Goal: Information Seeking & Learning: Learn about a topic

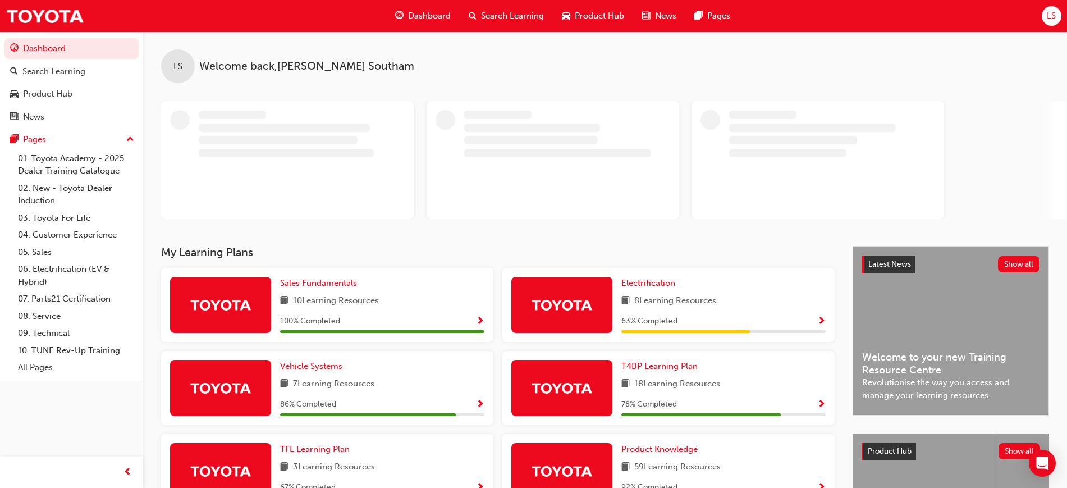
click at [319, 328] on span "100 % Completed" at bounding box center [310, 321] width 60 height 13
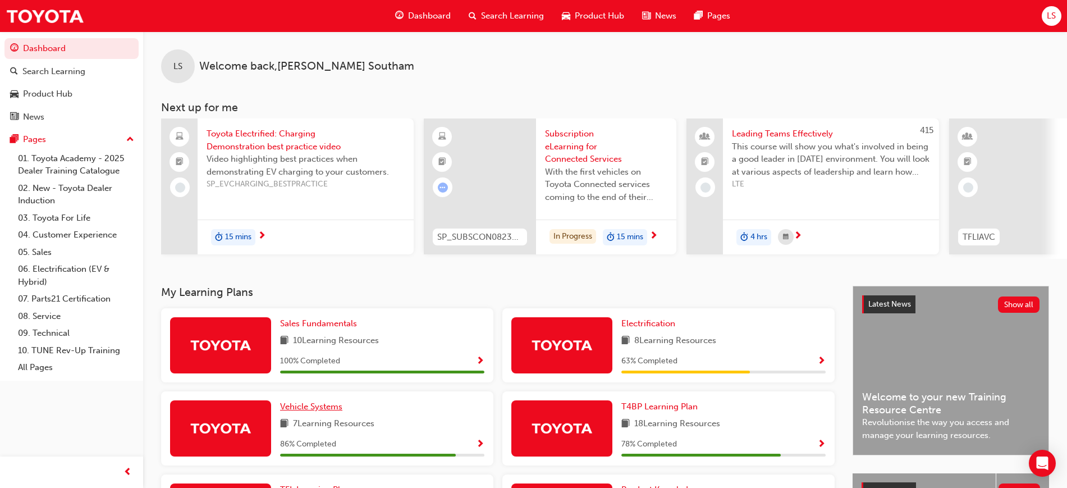
click at [311, 408] on span "Vehicle Systems" at bounding box center [311, 406] width 62 height 10
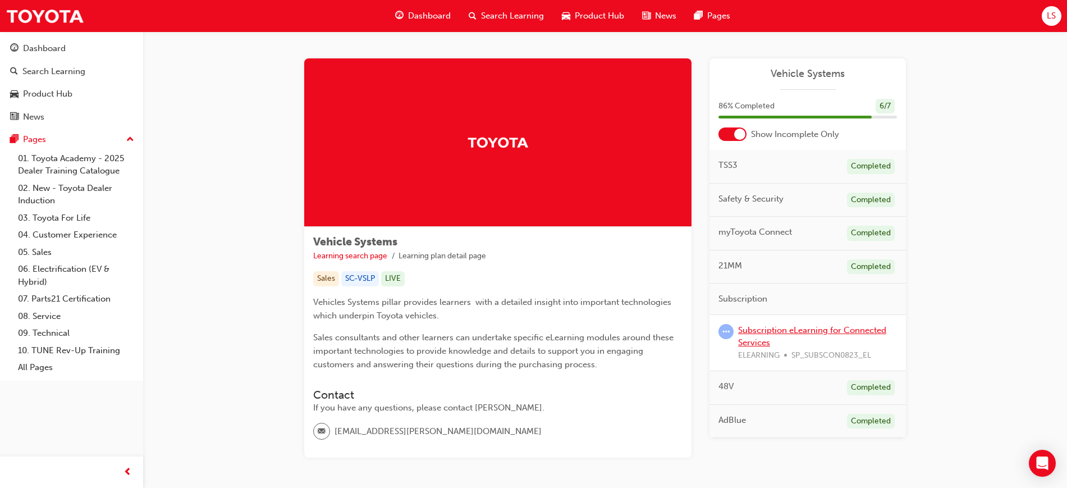
click at [784, 331] on link "Subscription eLearning for Connected Services" at bounding box center [812, 336] width 148 height 23
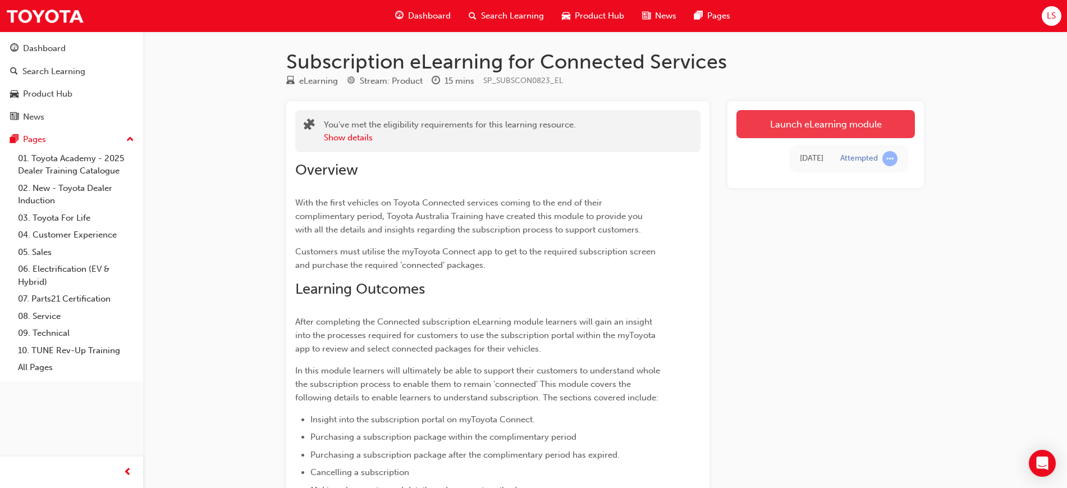
click at [848, 120] on link "Launch eLearning module" at bounding box center [826, 124] width 179 height 28
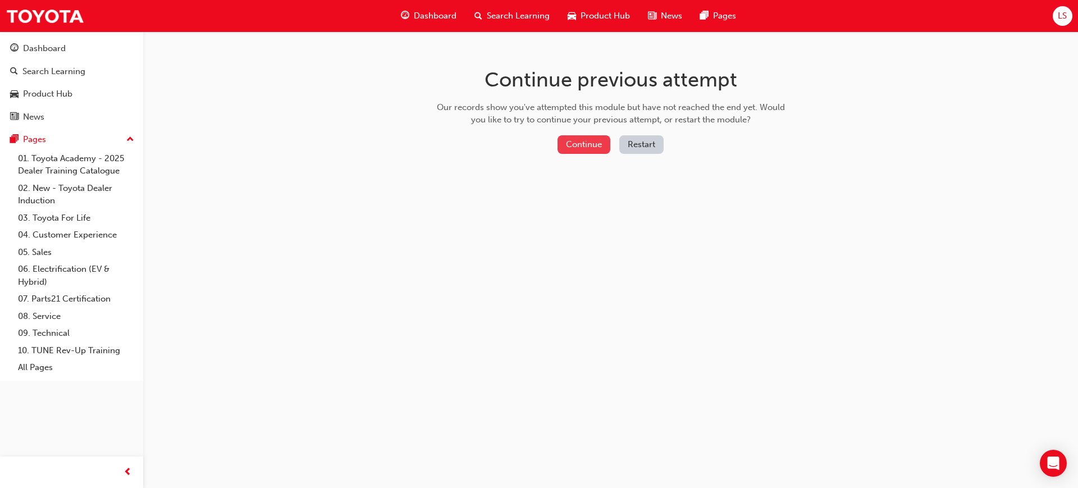
click at [587, 143] on button "Continue" at bounding box center [584, 144] width 53 height 19
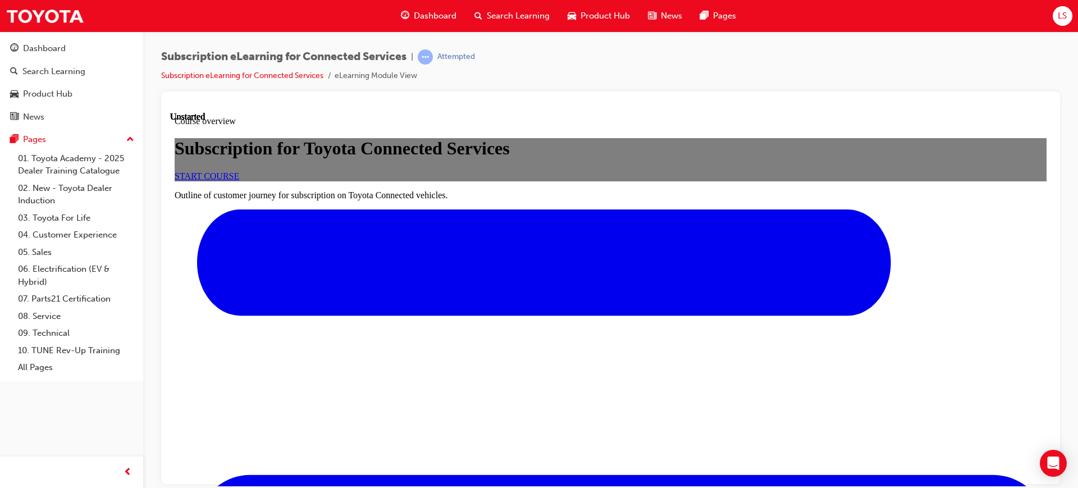
click at [239, 180] on span "START COURSE" at bounding box center [207, 176] width 65 height 10
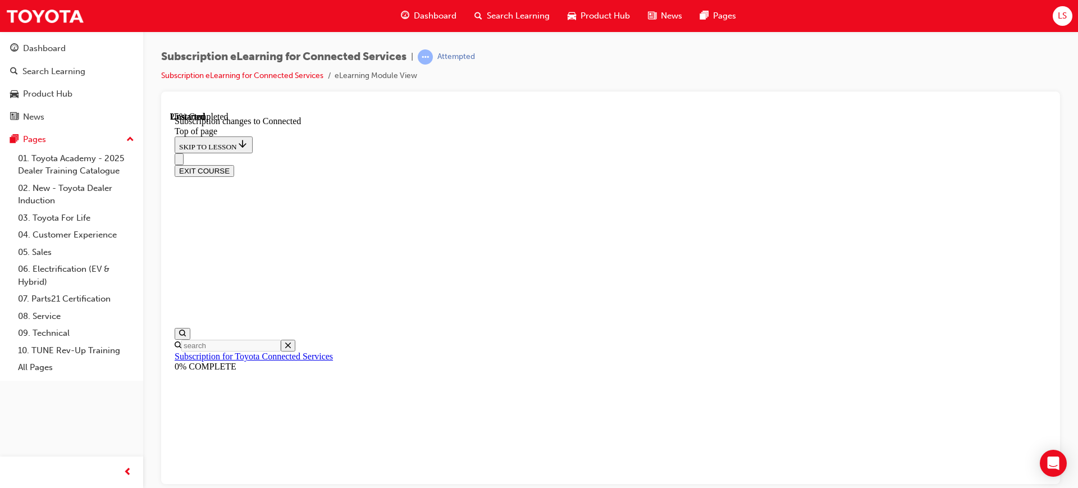
scroll to position [637, 0]
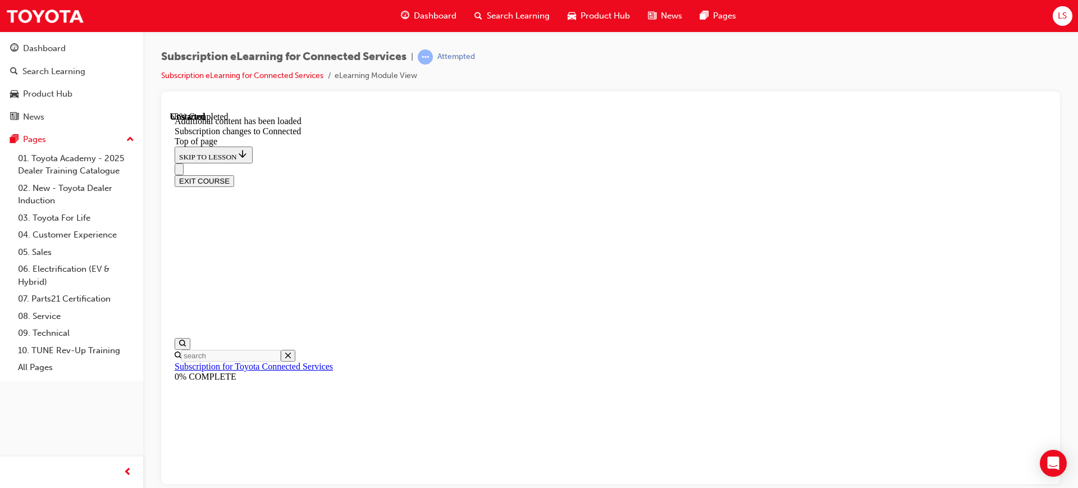
scroll to position [1387, 0]
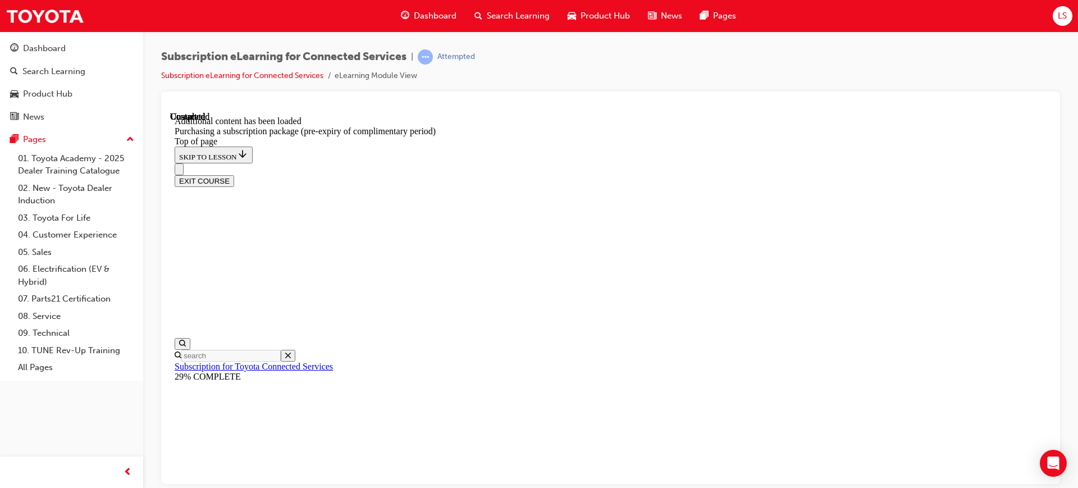
scroll to position [983, 0]
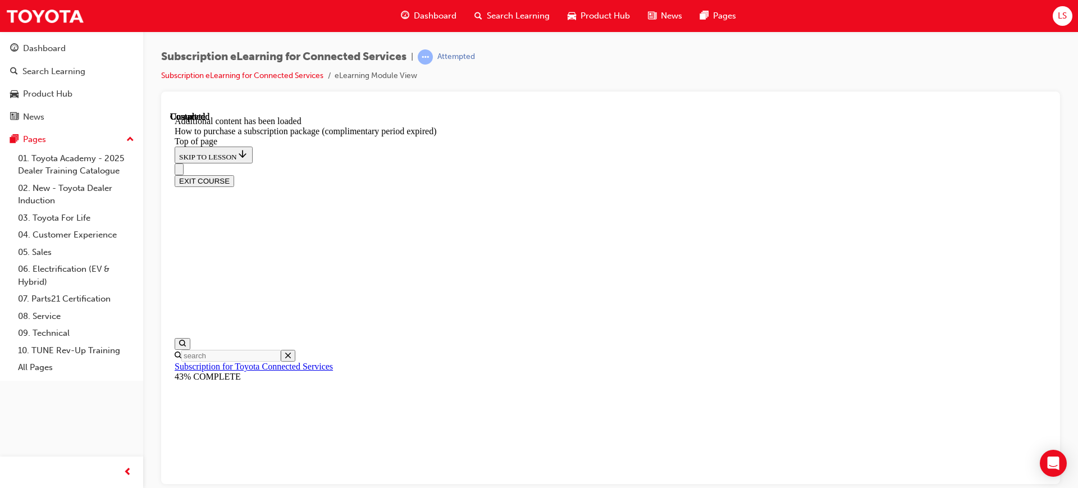
scroll to position [351, 0]
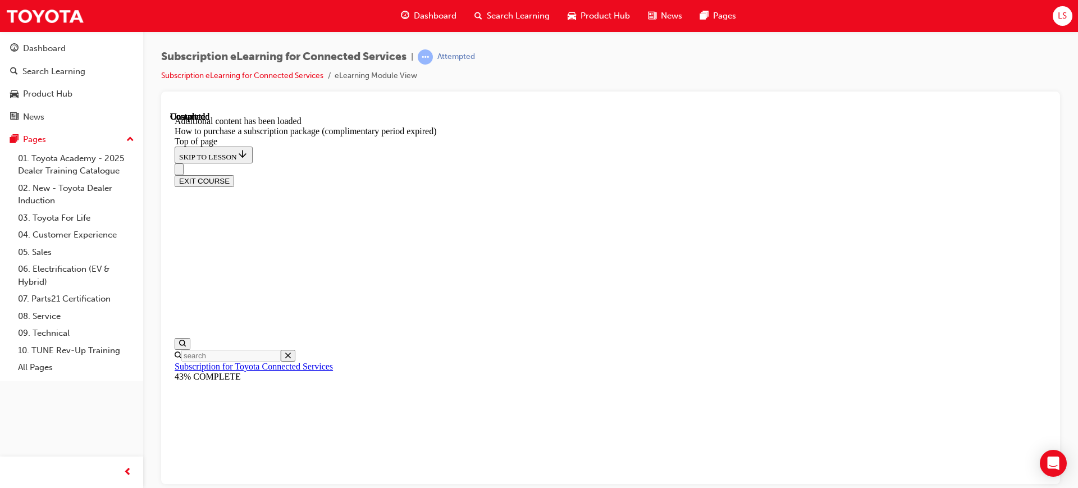
scroll to position [983, 0]
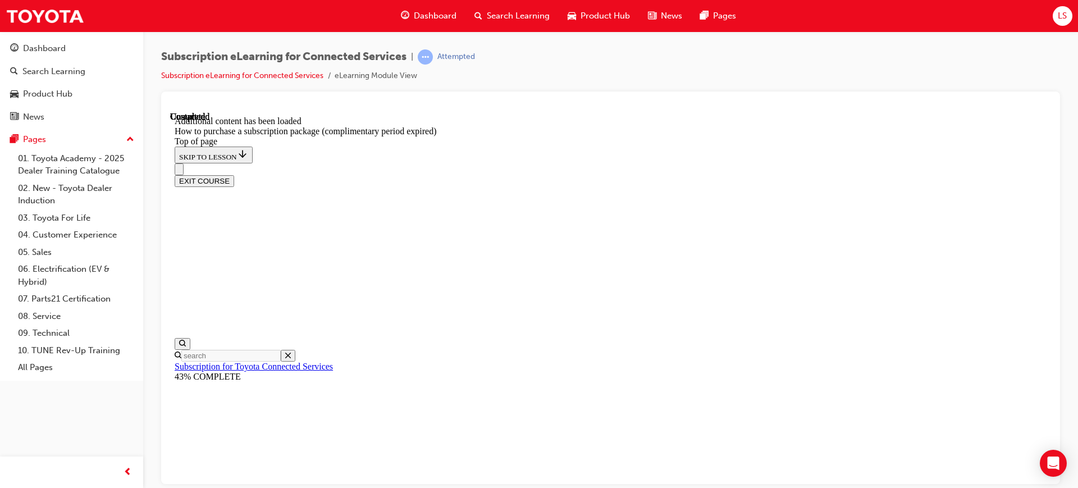
scroll to position [1143, 0]
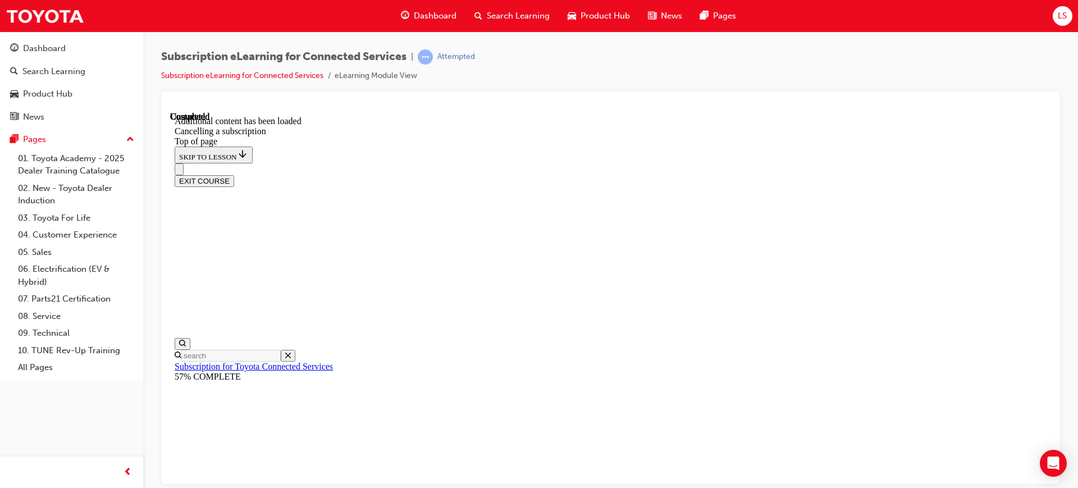
scroll to position [245, 0]
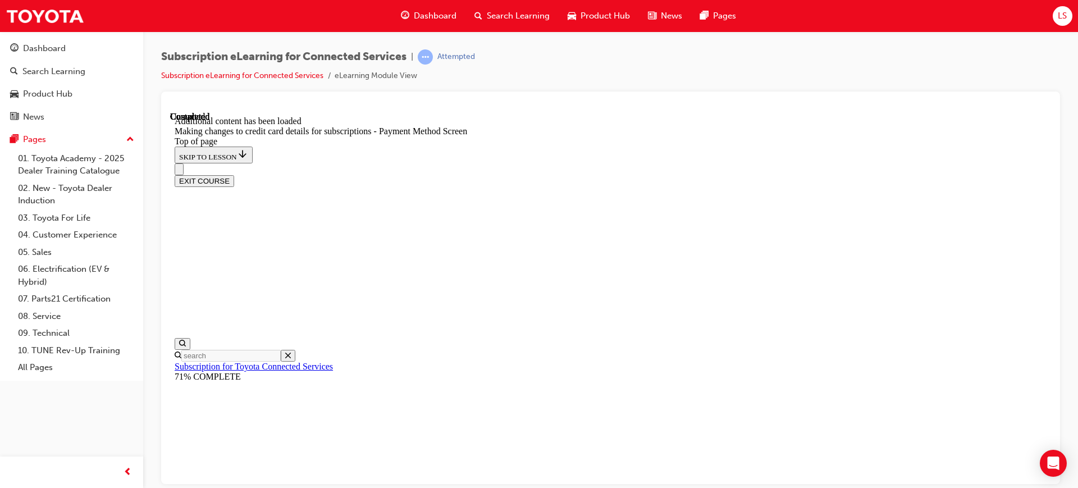
scroll to position [947, 0]
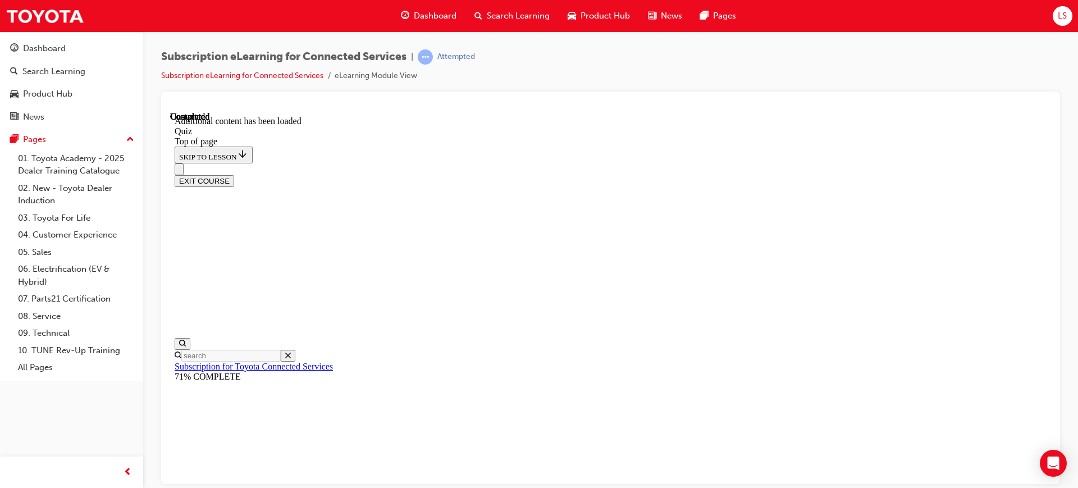
scroll to position [104, 0]
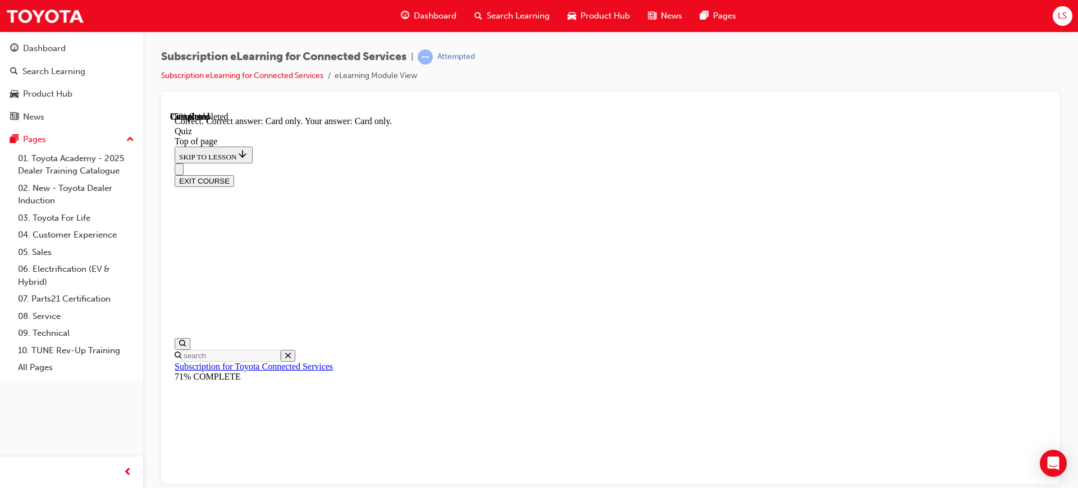
scroll to position [172, 0]
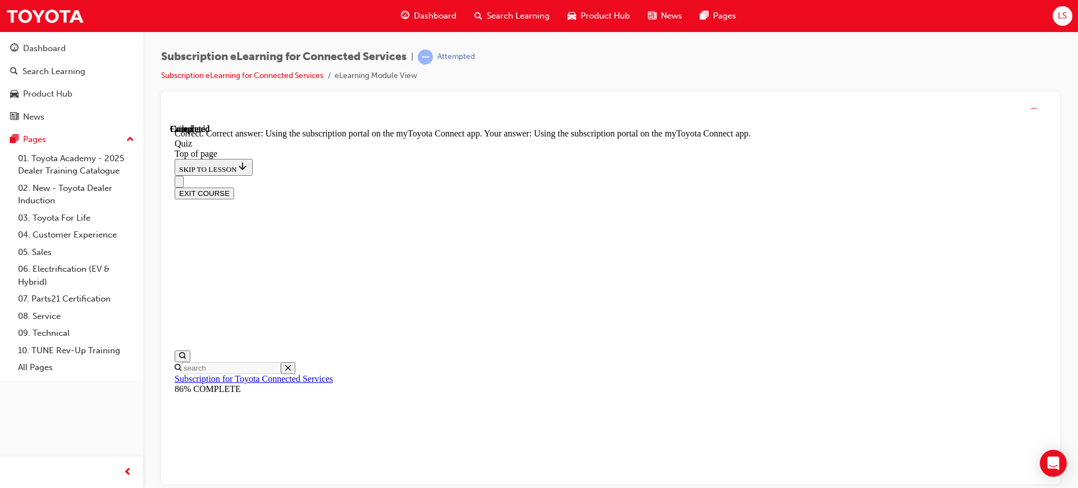
scroll to position [172, 0]
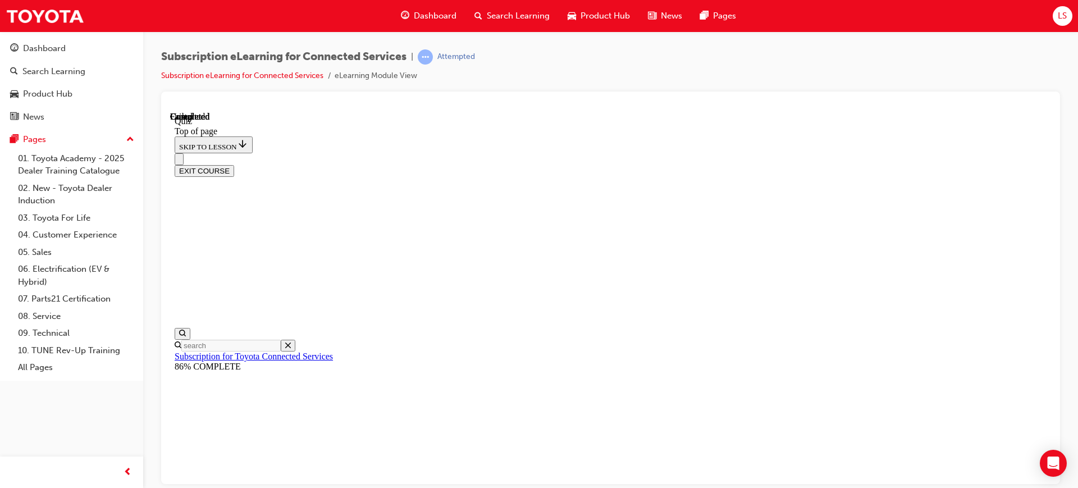
scroll to position [235, 0]
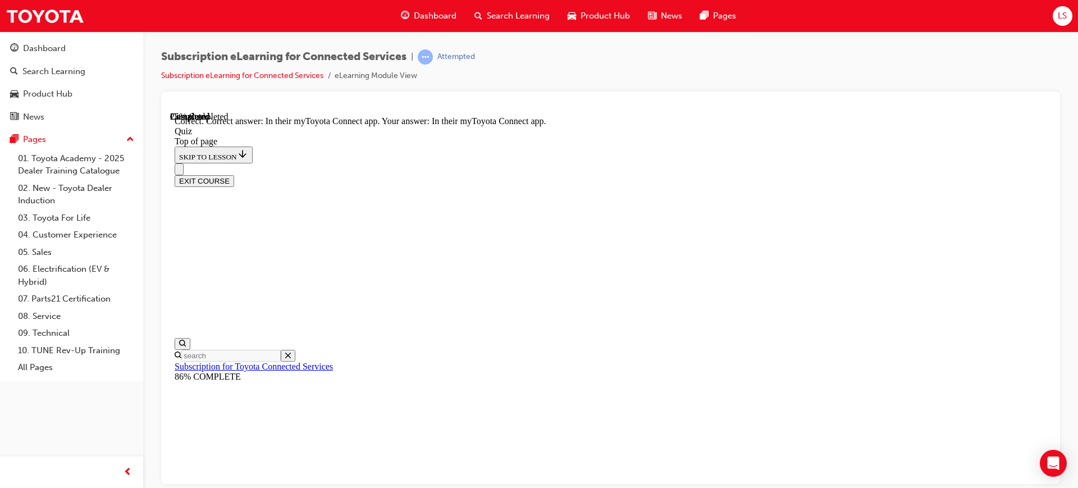
scroll to position [191, 0]
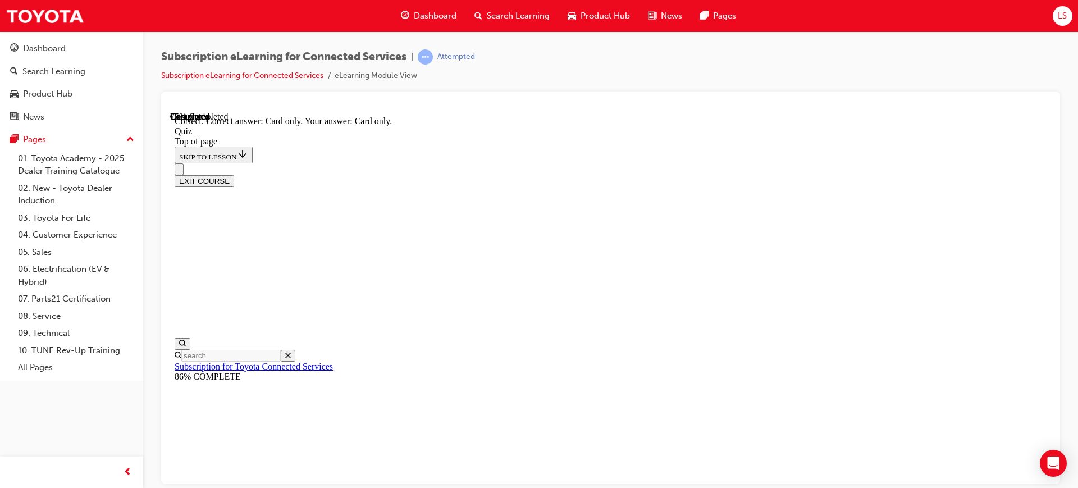
scroll to position [172, 0]
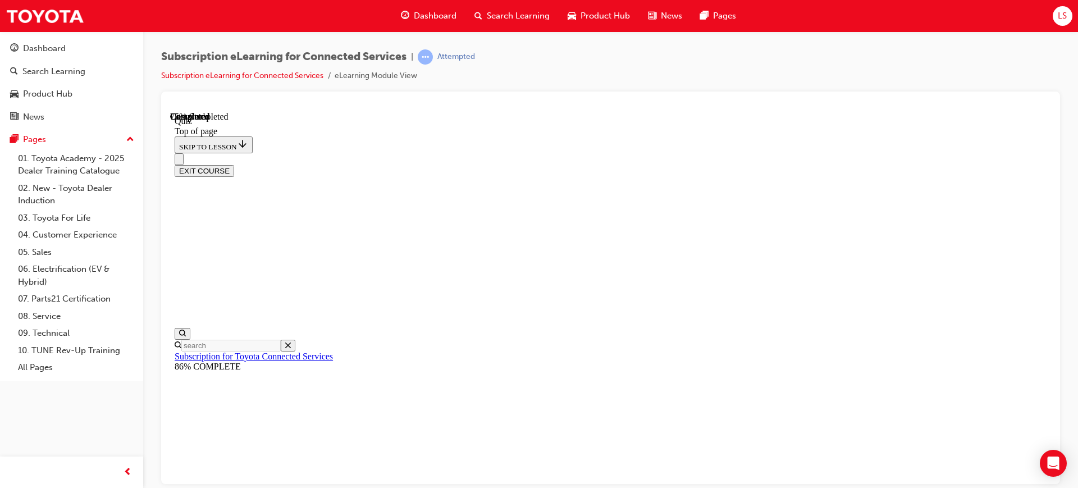
scroll to position [34, 0]
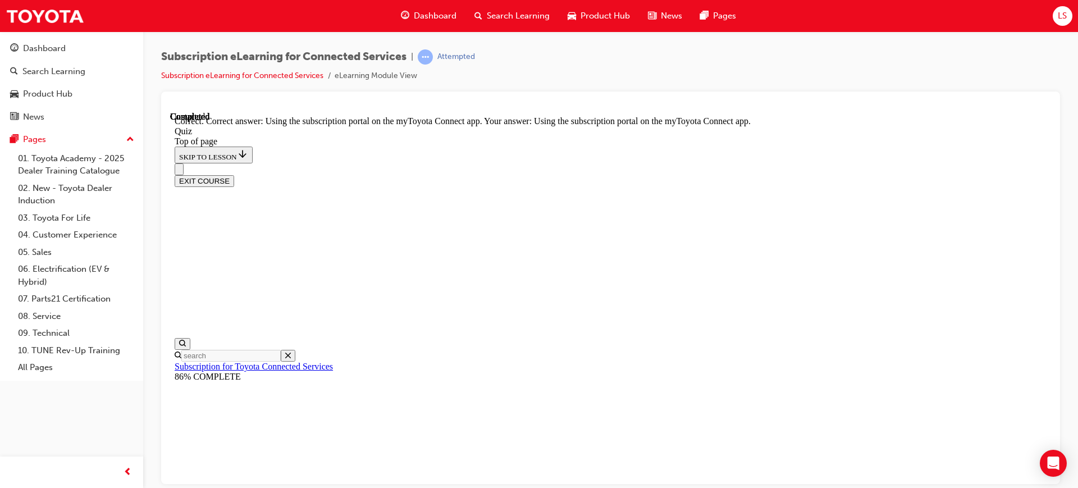
scroll to position [172, 0]
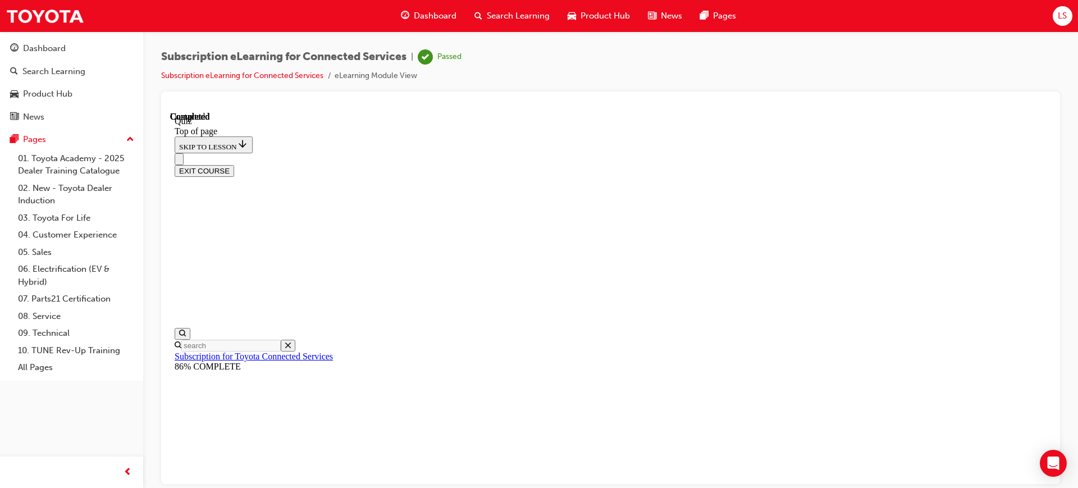
scroll to position [235, 0]
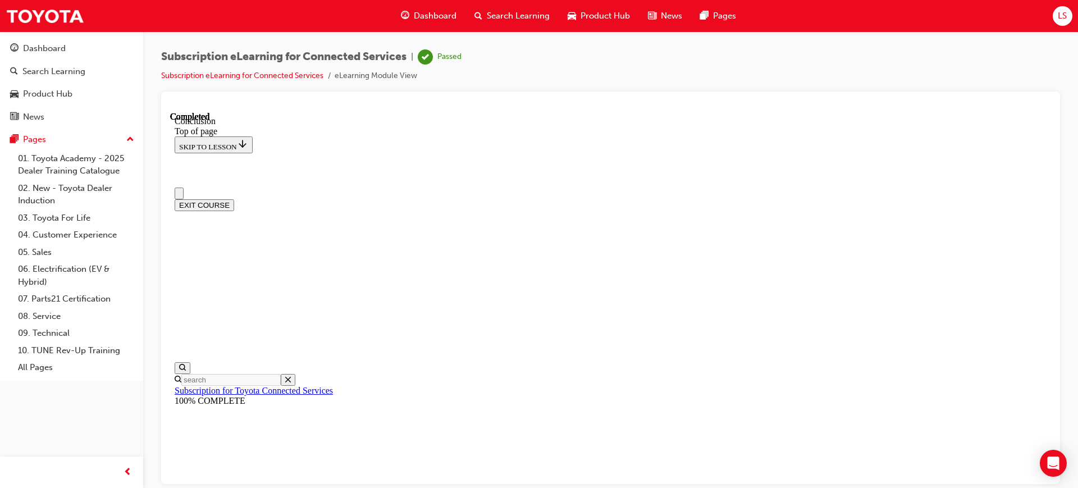
scroll to position [0, 0]
click at [234, 199] on button "EXIT COURSE" at bounding box center [205, 205] width 60 height 12
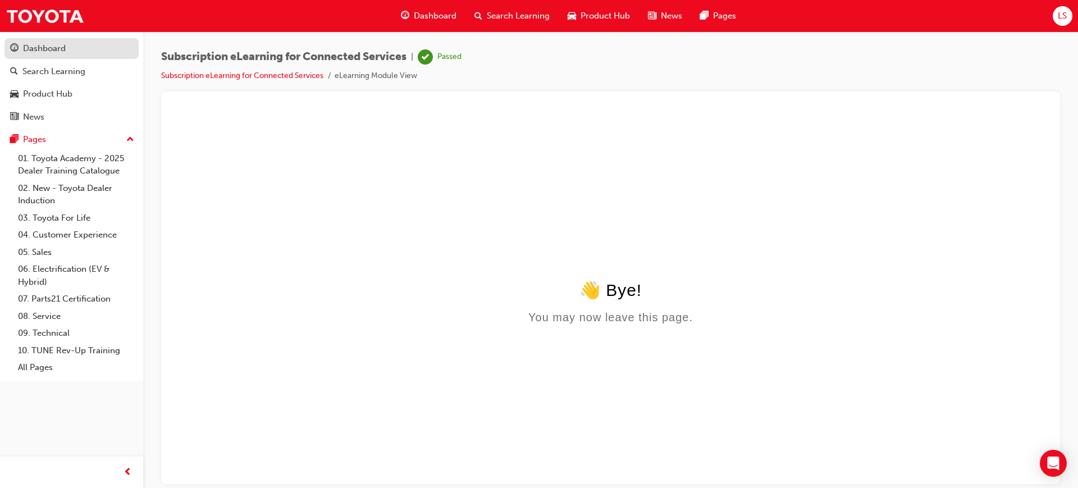
click at [53, 45] on div "Dashboard" at bounding box center [44, 48] width 43 height 13
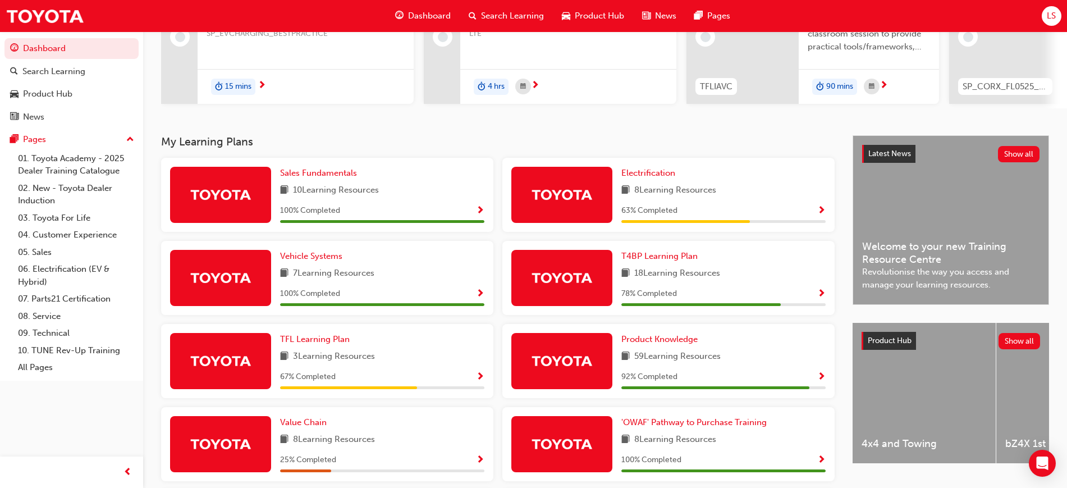
scroll to position [76, 0]
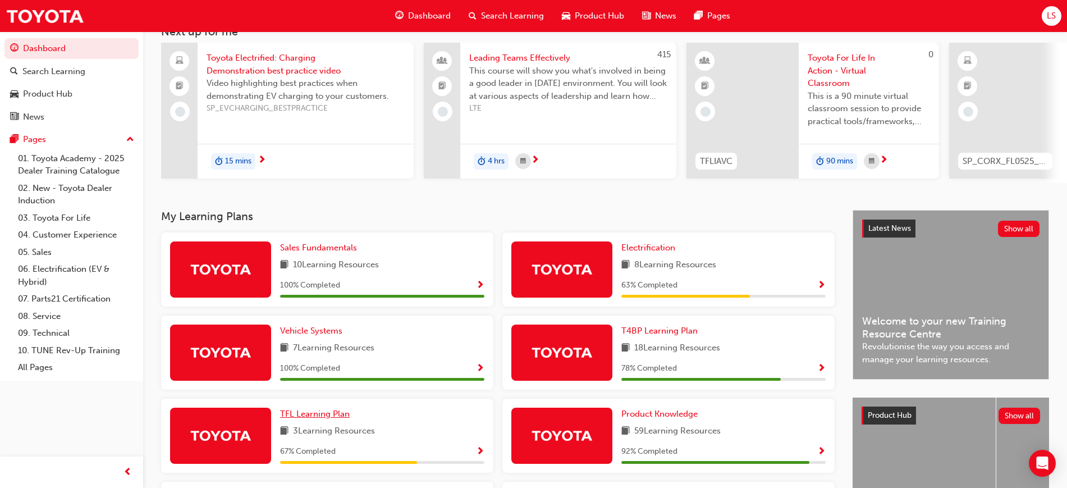
click at [310, 415] on span "TFL Learning Plan" at bounding box center [315, 414] width 70 height 10
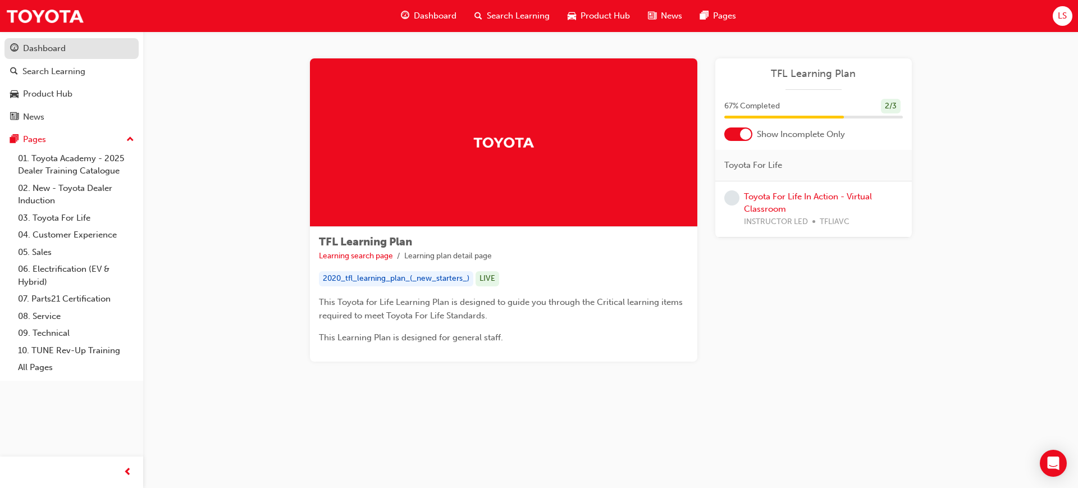
click at [47, 52] on div "Dashboard" at bounding box center [44, 48] width 43 height 13
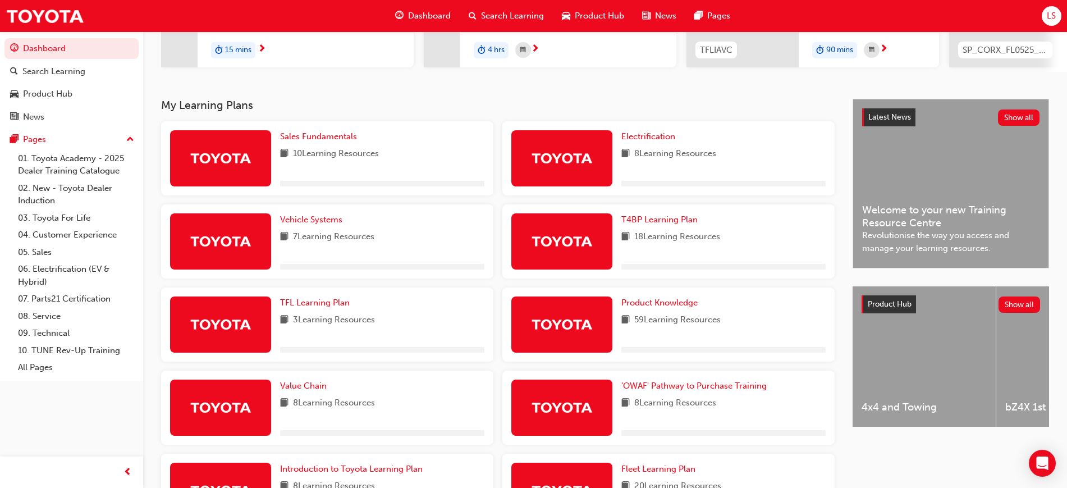
scroll to position [281, 0]
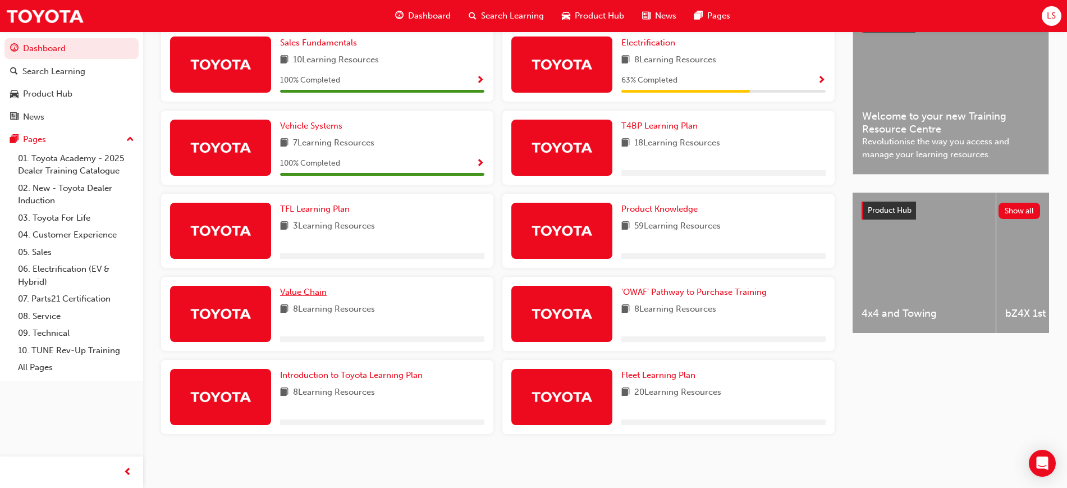
click at [308, 297] on span "Value Chain" at bounding box center [303, 292] width 47 height 10
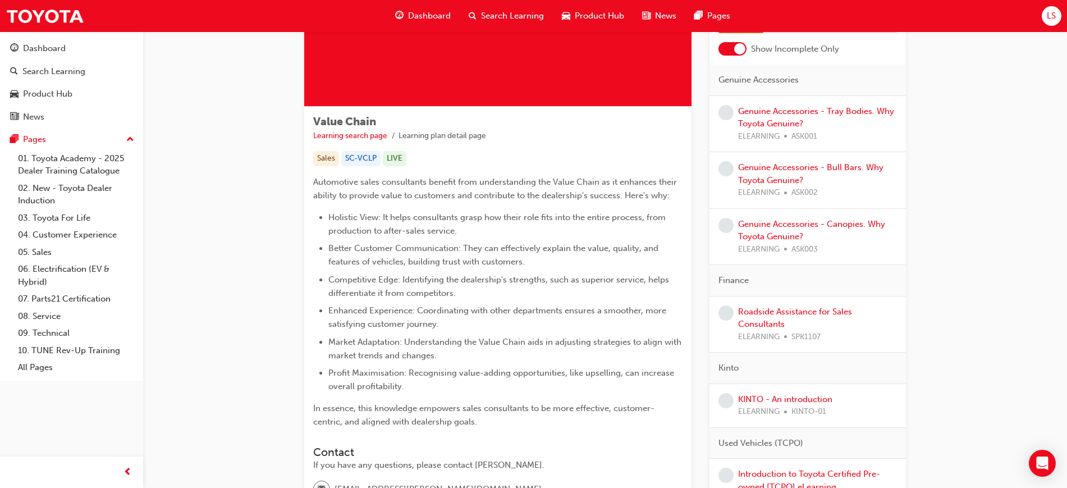
scroll to position [89, 0]
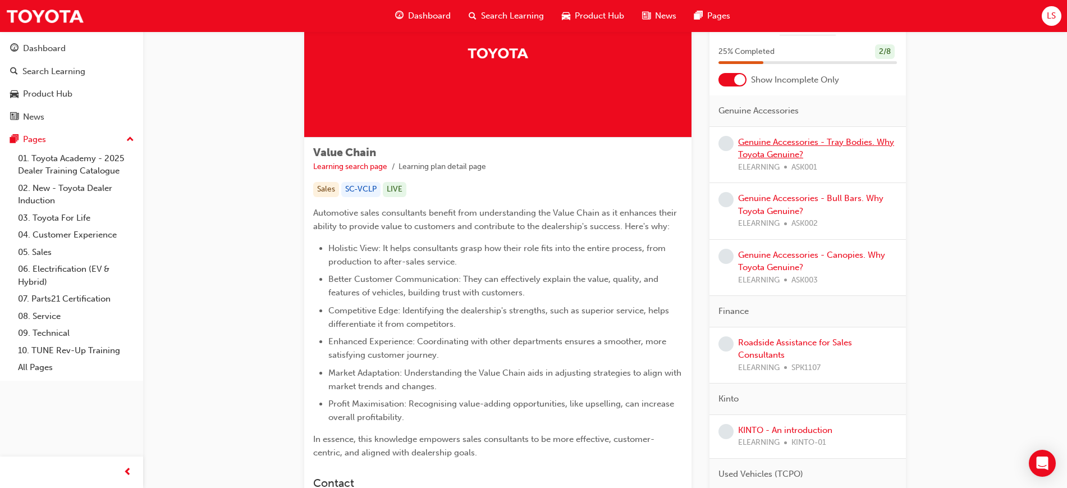
click at [783, 150] on link "Genuine Accessories - Tray Bodies. Why Toyota Genuine?" at bounding box center [816, 148] width 156 height 23
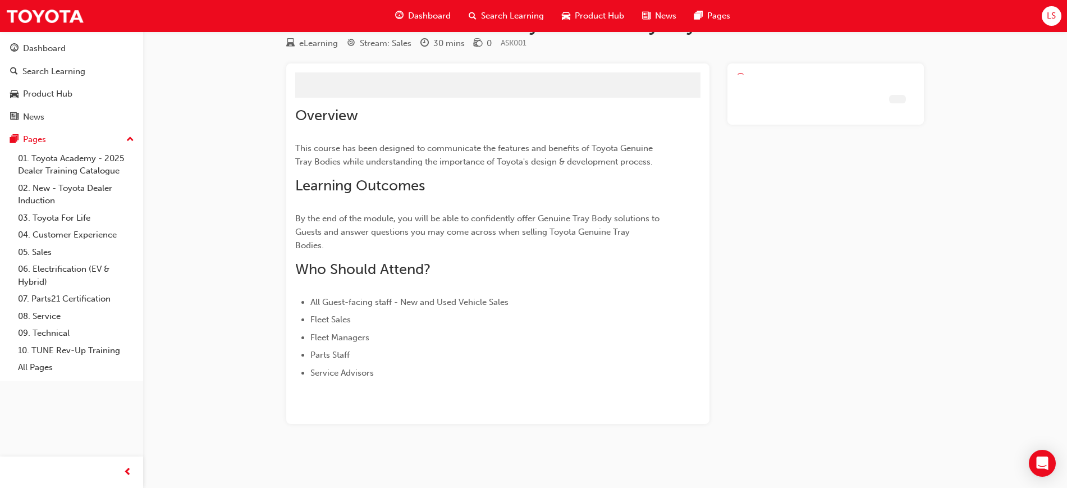
scroll to position [12, 0]
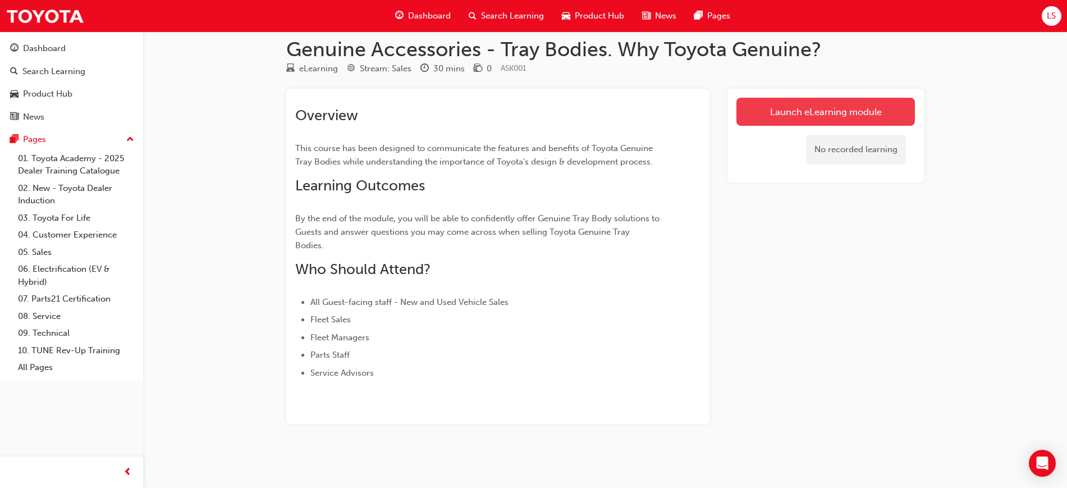
click at [859, 114] on link "Launch eLearning module" at bounding box center [826, 112] width 179 height 28
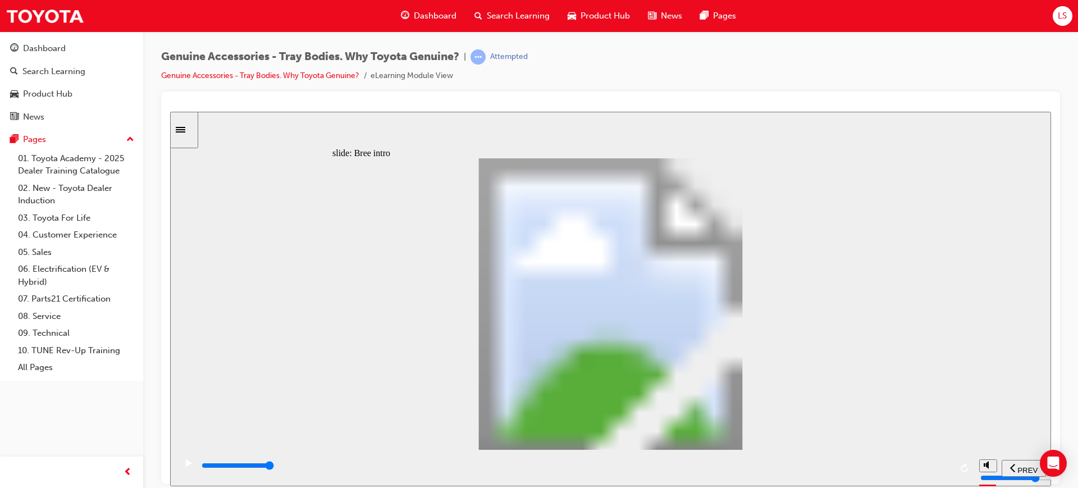
drag, startPoint x: 429, startPoint y: 354, endPoint x: 419, endPoint y: 353, distance: 9.6
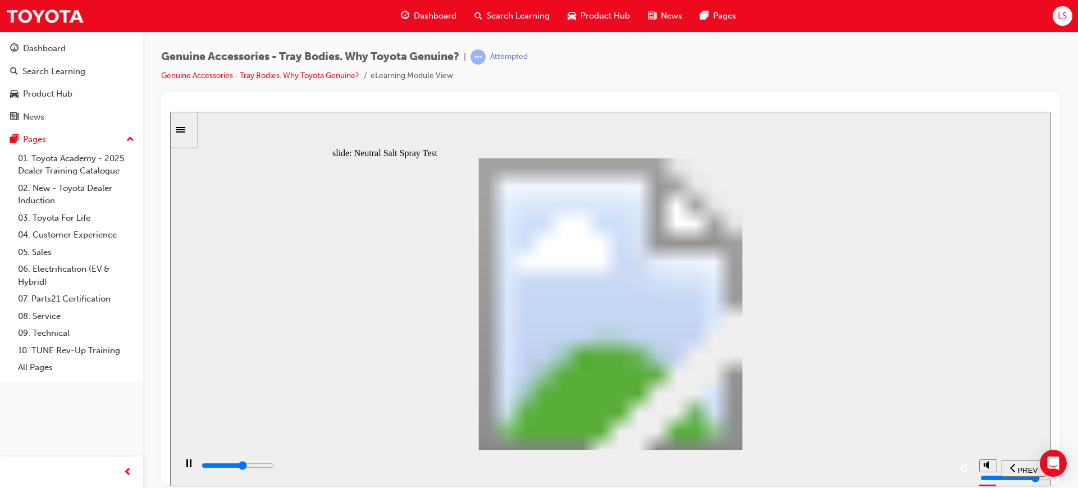
drag, startPoint x: 427, startPoint y: 355, endPoint x: 661, endPoint y: 371, distance: 235.3
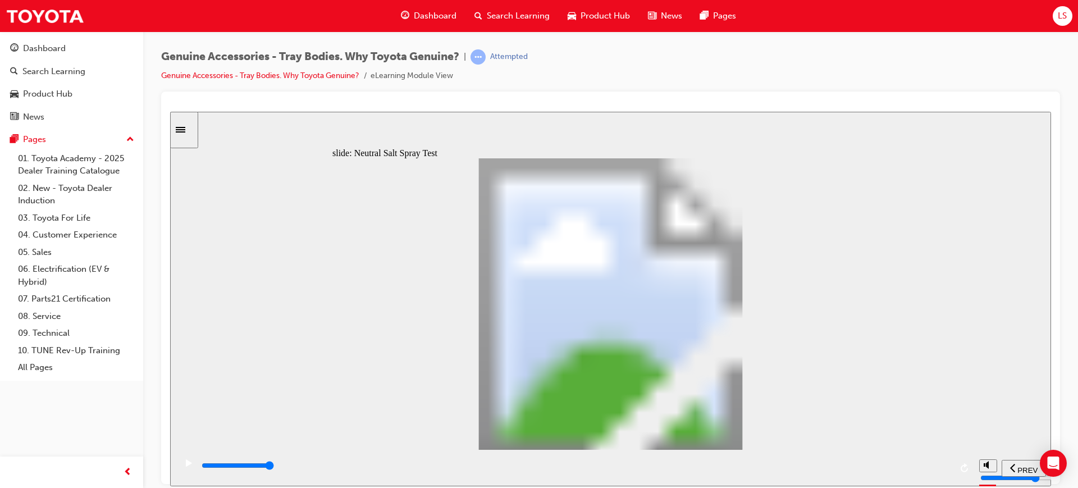
drag, startPoint x: 445, startPoint y: 399, endPoint x: 814, endPoint y: 421, distance: 369.5
type input "0"
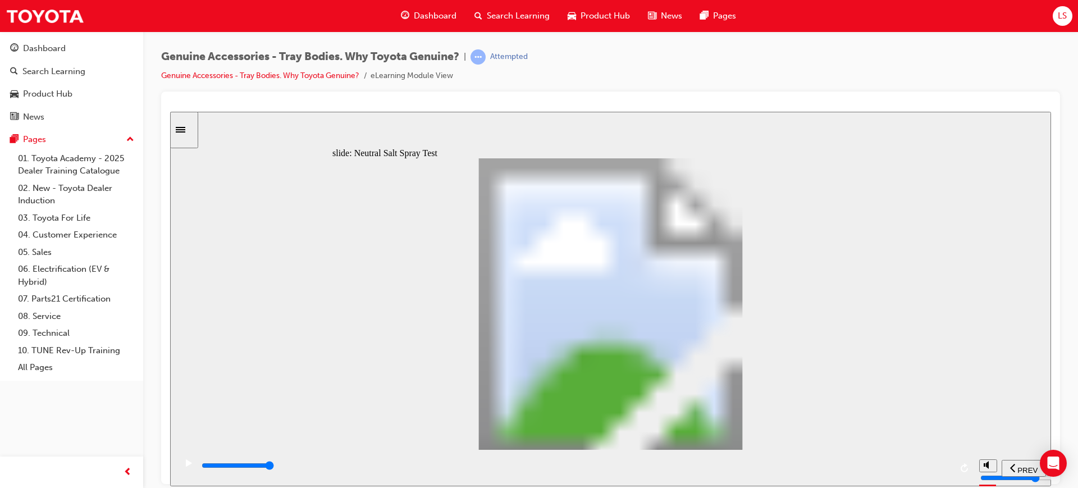
type input "1"
drag, startPoint x: 436, startPoint y: 353, endPoint x: 464, endPoint y: 353, distance: 28.1
type input "2700"
type input "2"
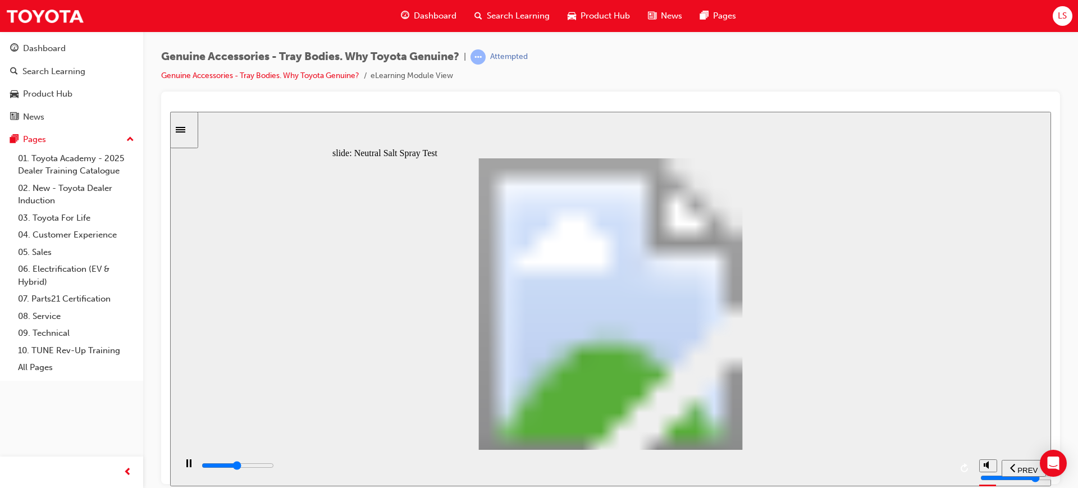
type input "3100"
type input "3"
type input "3400"
type input "4"
type input "3800"
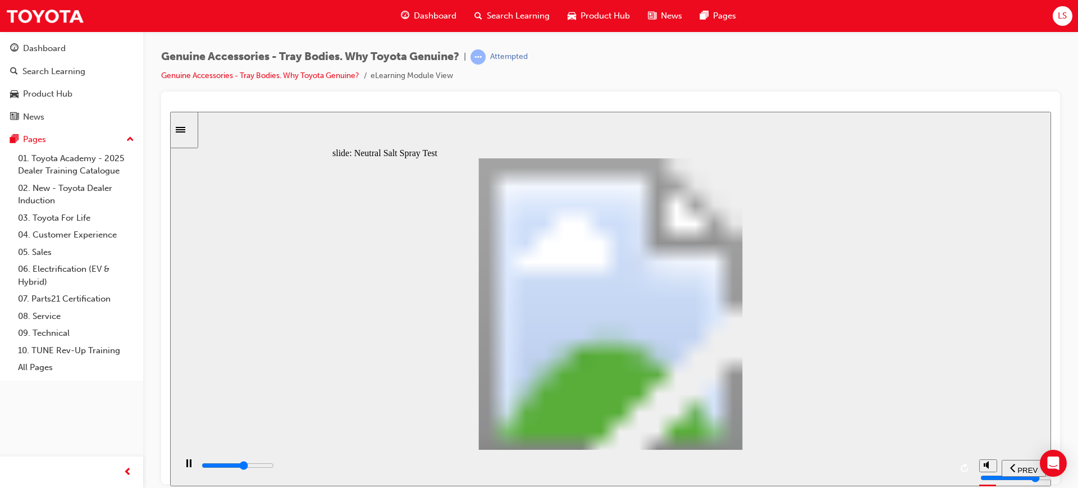
type input "5"
type input "0"
type input "6"
drag, startPoint x: 464, startPoint y: 356, endPoint x: 611, endPoint y: 354, distance: 146.6
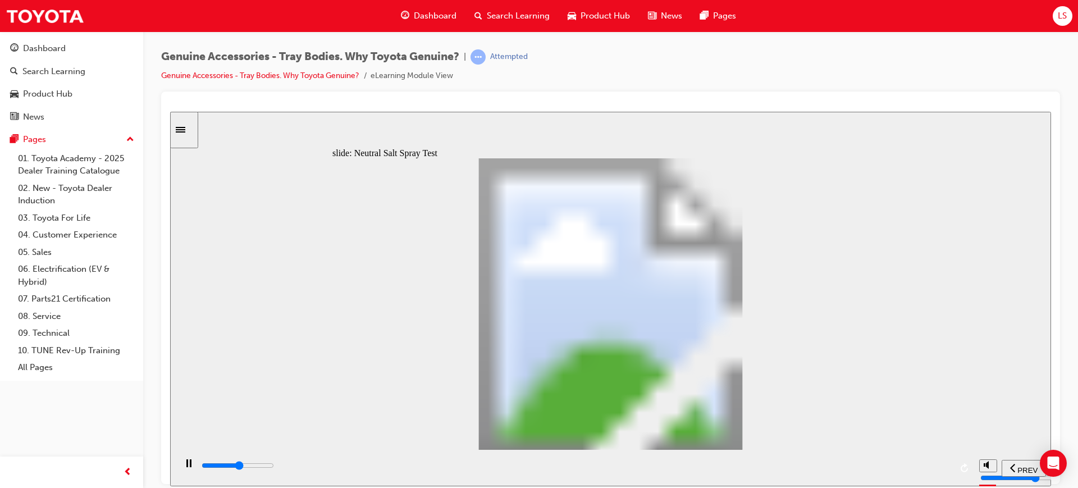
type input "4200"
type input "7"
type input "100"
type input "8"
drag, startPoint x: 623, startPoint y: 354, endPoint x: 674, endPoint y: 353, distance: 51.1
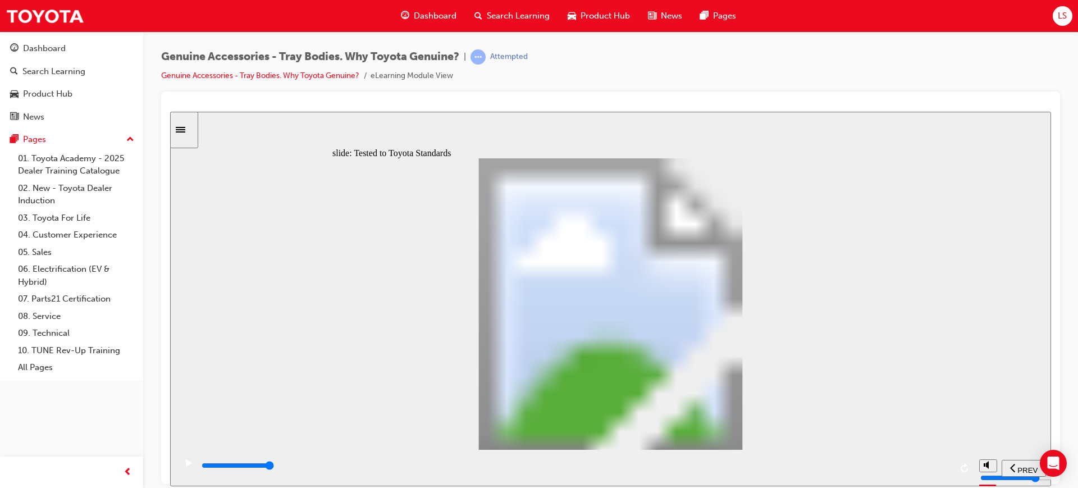
type input "13400"
radio input "true"
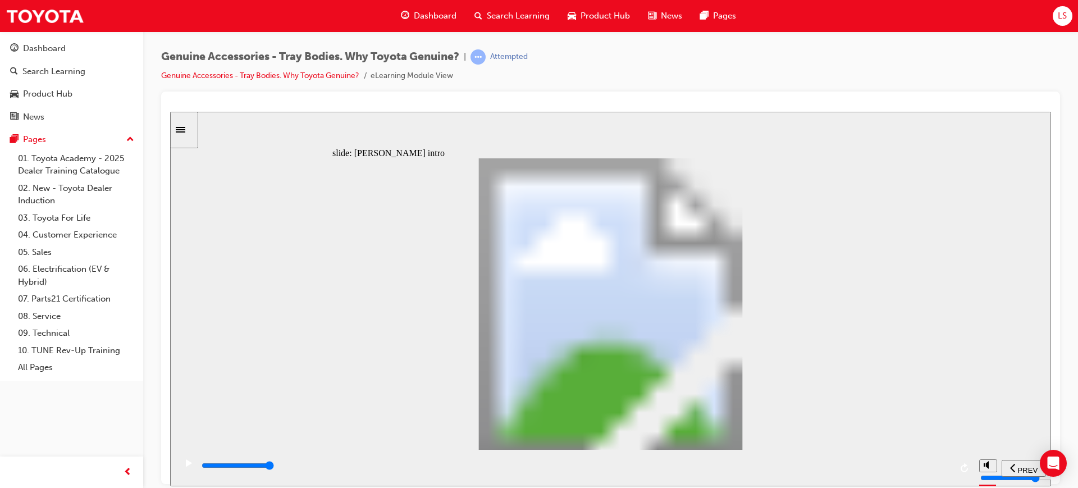
type input "21700"
type input "2"
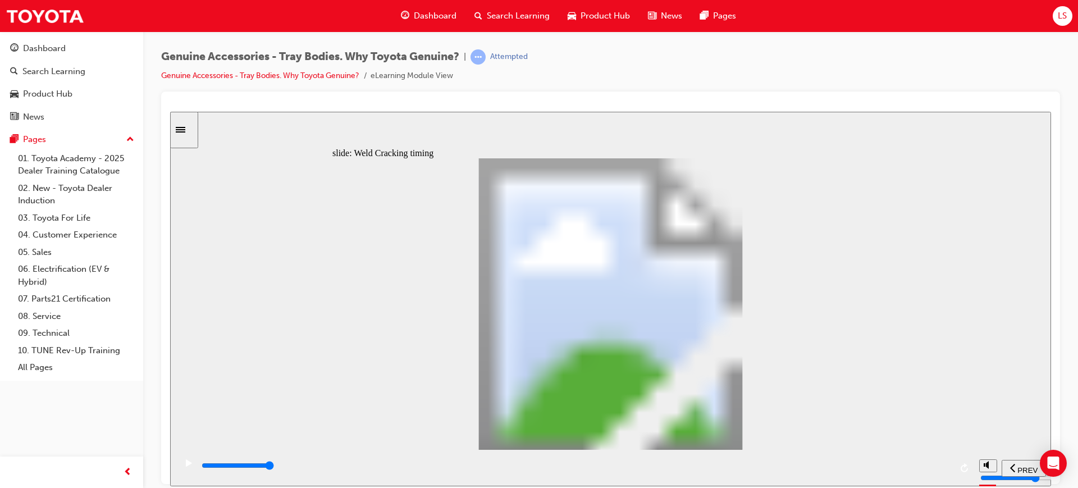
drag, startPoint x: 504, startPoint y: 361, endPoint x: 495, endPoint y: 346, distance: 17.3
type input "8200"
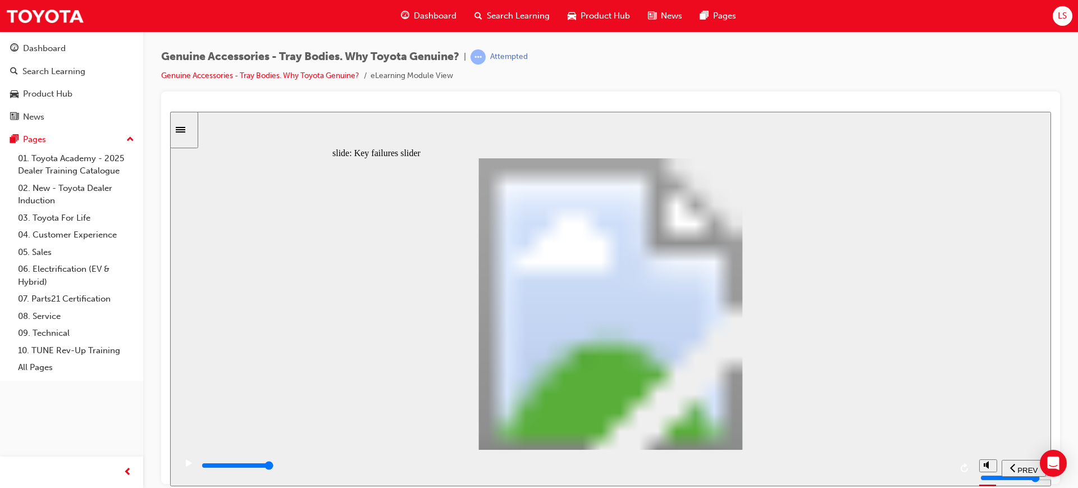
drag, startPoint x: 361, startPoint y: 356, endPoint x: 425, endPoint y: 361, distance: 64.2
type input "2"
drag, startPoint x: 412, startPoint y: 360, endPoint x: 448, endPoint y: 358, distance: 36.6
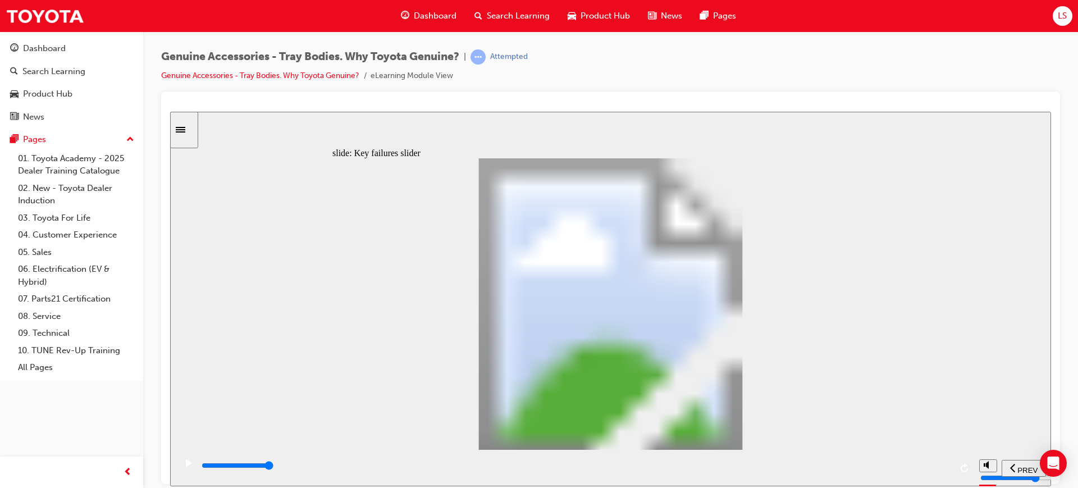
type input "0"
type input "3"
drag, startPoint x: 460, startPoint y: 353, endPoint x: 532, endPoint y: 359, distance: 72.2
drag, startPoint x: 519, startPoint y: 359, endPoint x: 696, endPoint y: 355, distance: 177.5
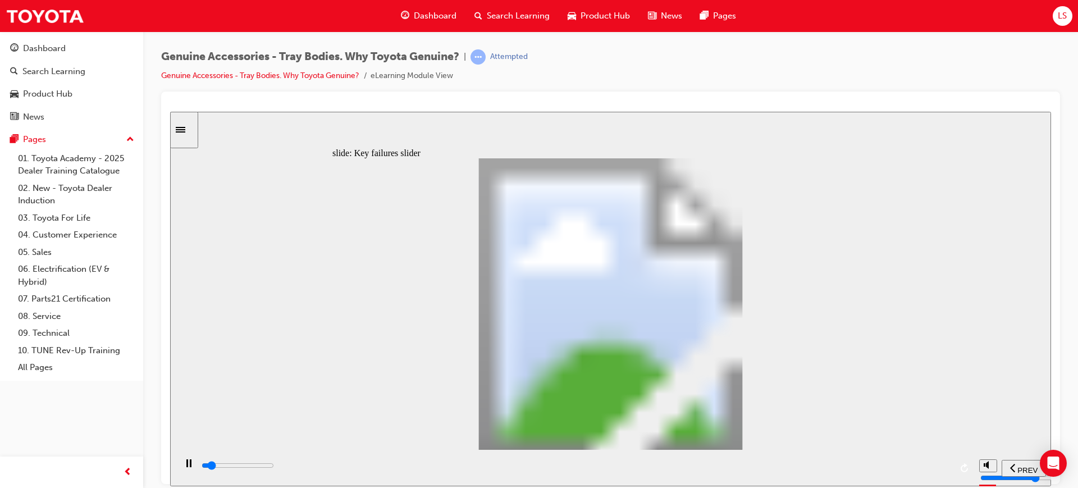
drag, startPoint x: 515, startPoint y: 358, endPoint x: 729, endPoint y: 353, distance: 213.4
click at [729, 353] on div "Oval 2 siren icon 1 Freeform 6 Freeform 4 Freeform 1 Freeform 2 Freeform 3 Free…" at bounding box center [610, 309] width 556 height 302
drag, startPoint x: 517, startPoint y: 359, endPoint x: 697, endPoint y: 366, distance: 180.3
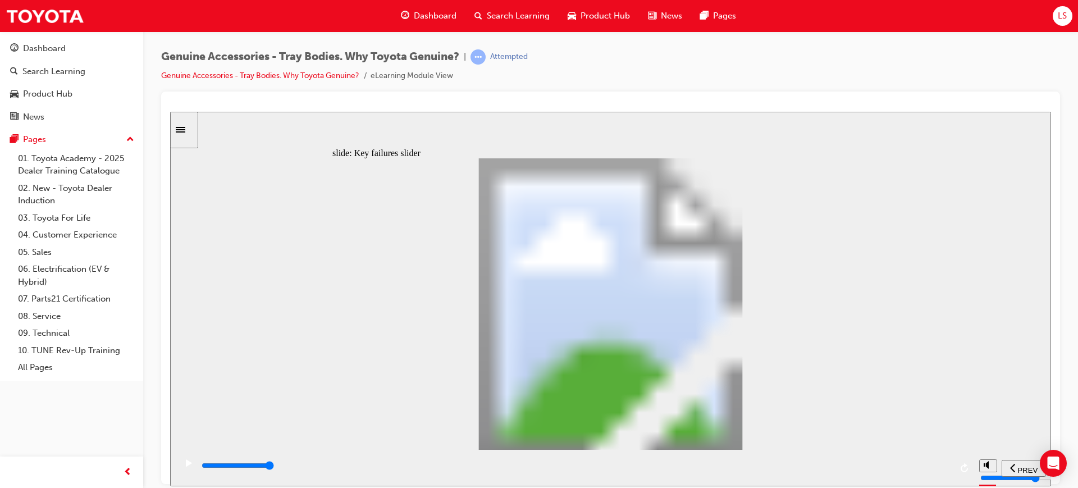
drag, startPoint x: 513, startPoint y: 357, endPoint x: 700, endPoint y: 361, distance: 187.0
drag, startPoint x: 515, startPoint y: 355, endPoint x: 633, endPoint y: 373, distance: 119.4
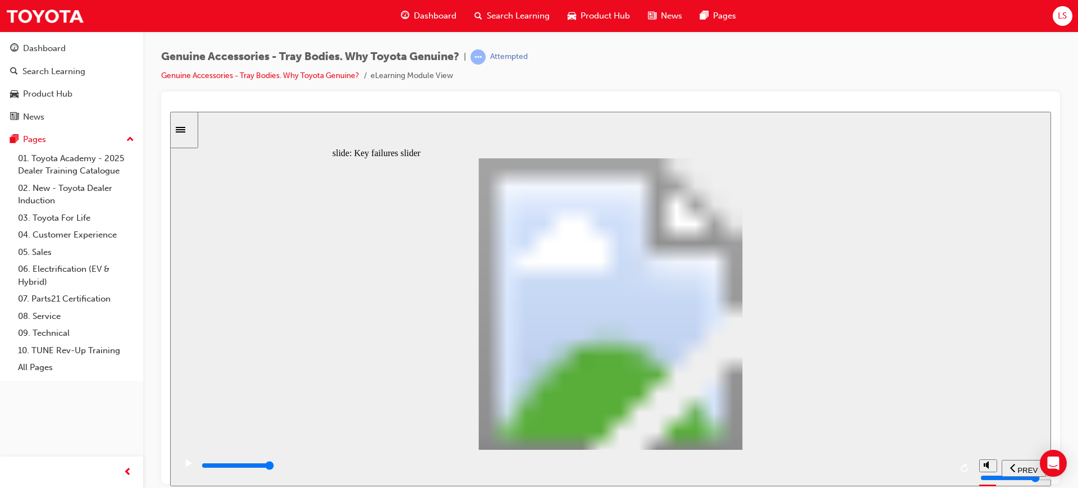
type input "5600"
type input "19100"
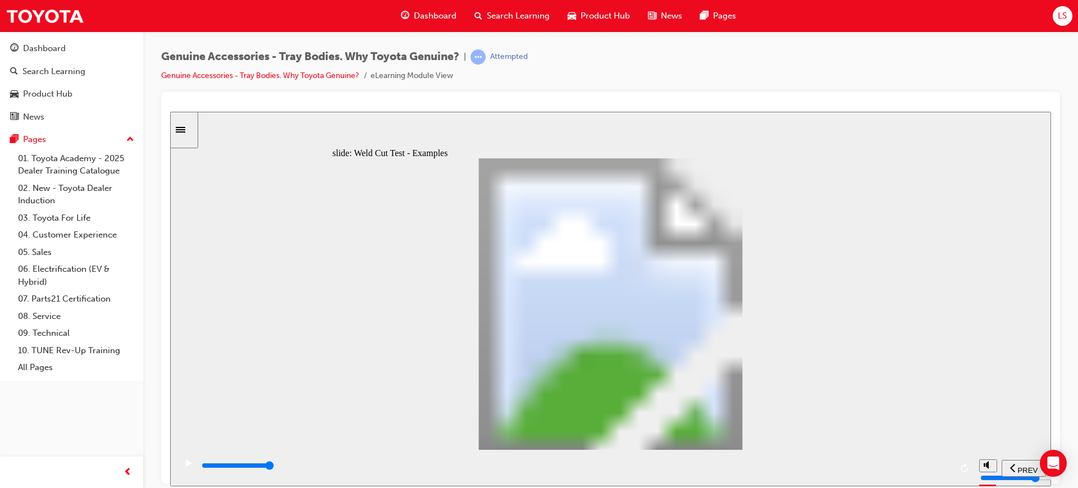
drag, startPoint x: 609, startPoint y: 425, endPoint x: 646, endPoint y: 428, distance: 37.2
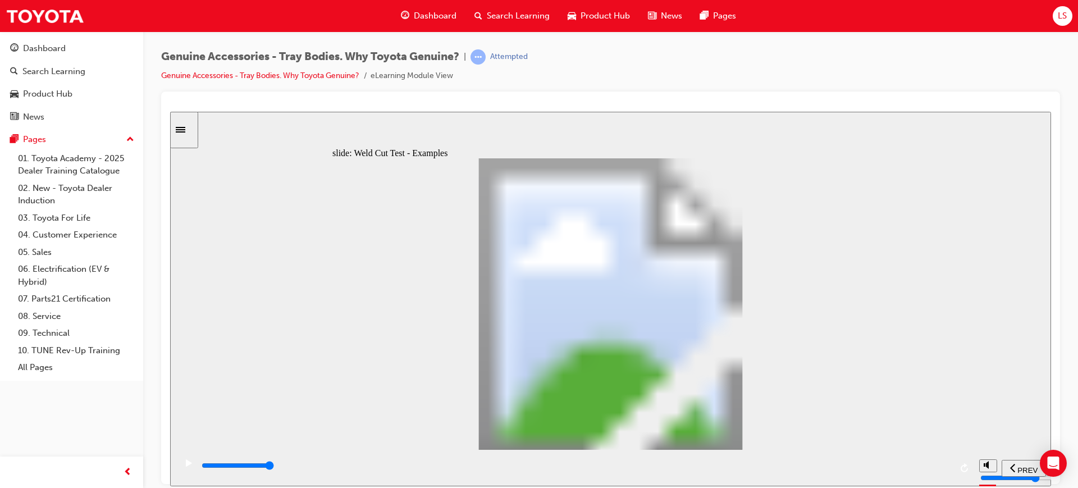
drag, startPoint x: 665, startPoint y: 431, endPoint x: 679, endPoint y: 425, distance: 15.9
drag, startPoint x: 807, startPoint y: 428, endPoint x: 815, endPoint y: 317, distance: 112.0
drag, startPoint x: 815, startPoint y: 290, endPoint x: 808, endPoint y: 261, distance: 30.5
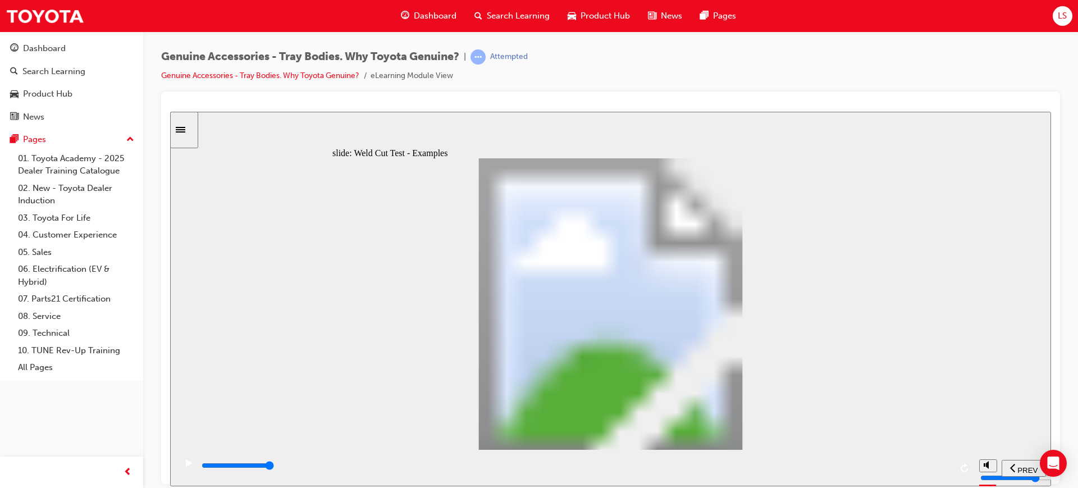
drag, startPoint x: 793, startPoint y: 251, endPoint x: 775, endPoint y: 251, distance: 18.5
drag, startPoint x: 678, startPoint y: 236, endPoint x: 650, endPoint y: 238, distance: 27.6
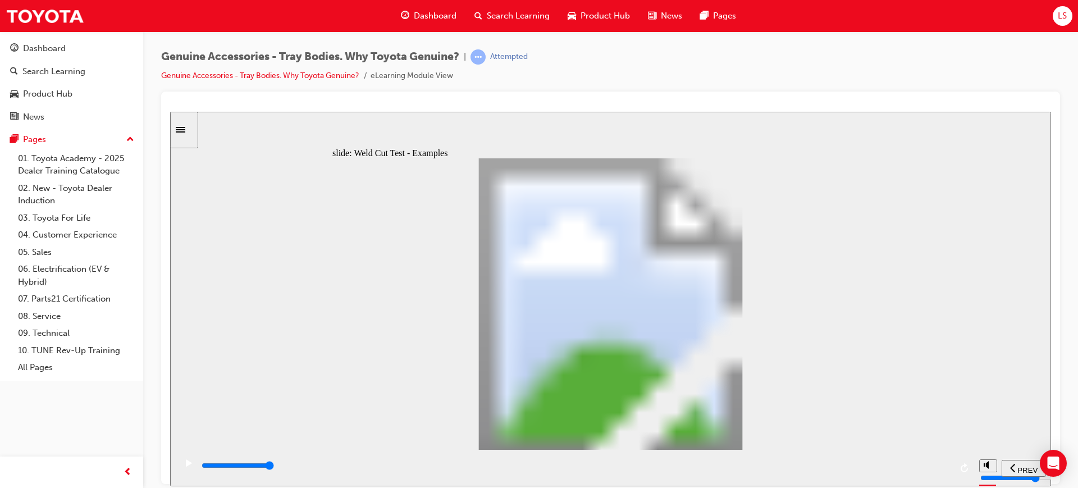
drag, startPoint x: 650, startPoint y: 238, endPoint x: 563, endPoint y: 234, distance: 87.1
drag, startPoint x: 517, startPoint y: 261, endPoint x: 598, endPoint y: 282, distance: 84.2
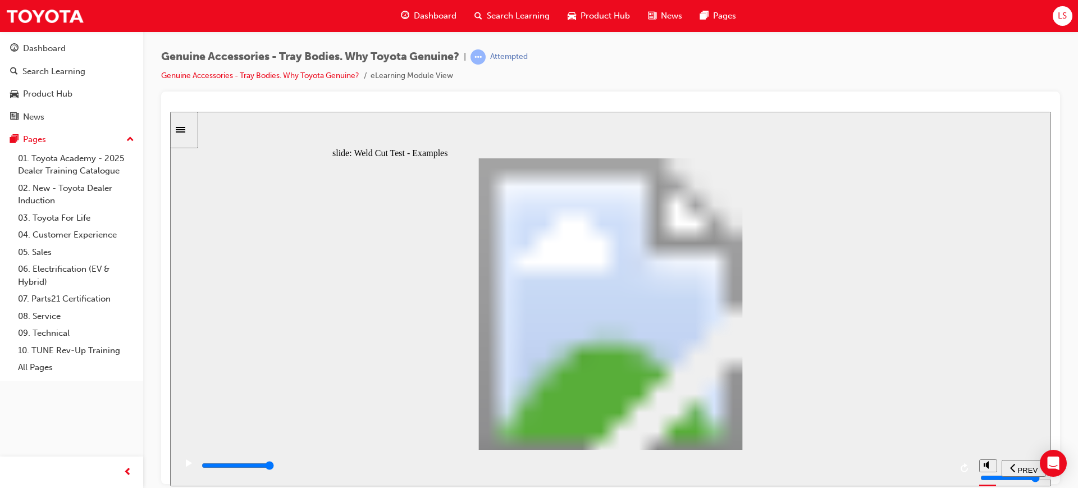
drag, startPoint x: 727, startPoint y: 289, endPoint x: 819, endPoint y: 232, distance: 107.9
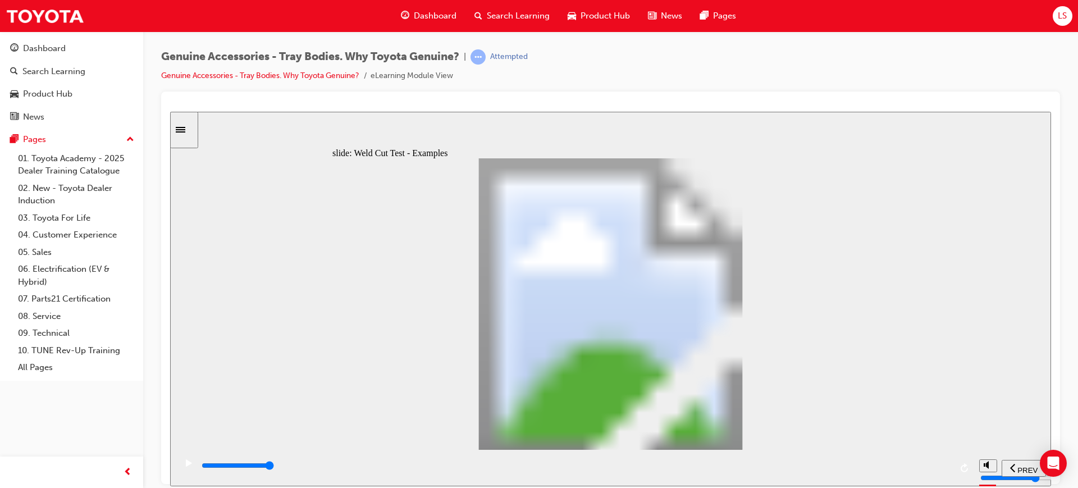
drag, startPoint x: 468, startPoint y: 335, endPoint x: 426, endPoint y: 231, distance: 112.1
drag, startPoint x: 701, startPoint y: 372, endPoint x: 734, endPoint y: 372, distance: 33.7
